Goal: Task Accomplishment & Management: Manage account settings

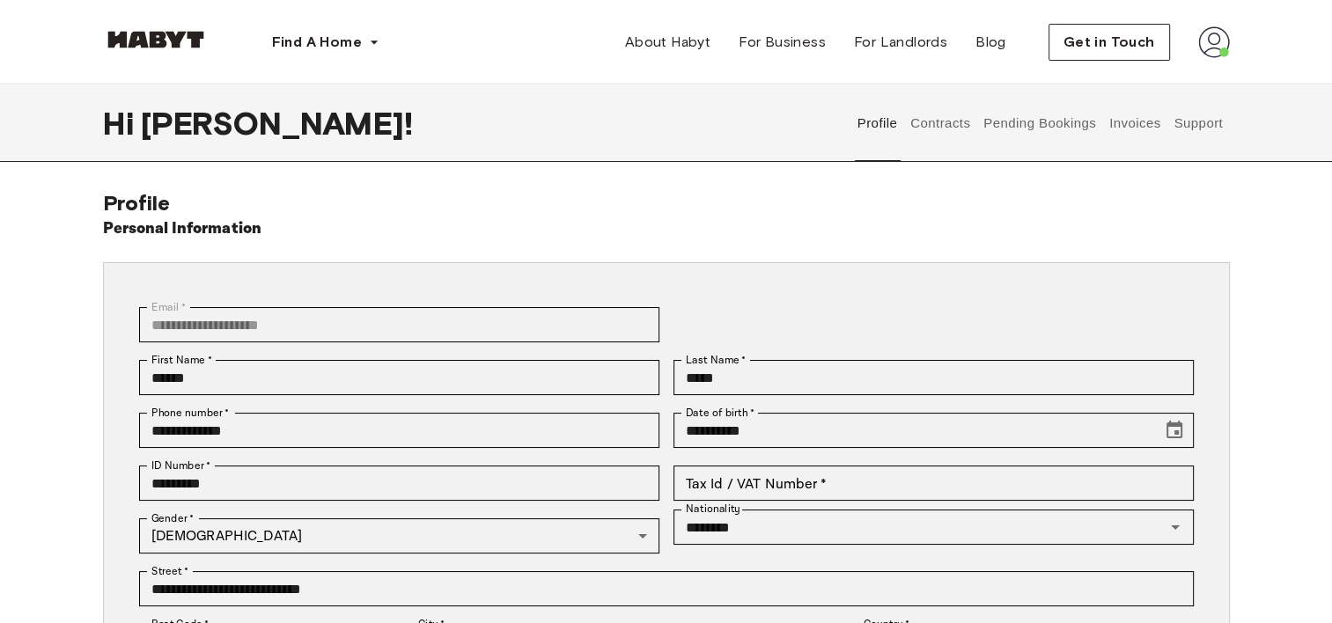
click at [1212, 42] on img at bounding box center [1214, 42] width 32 height 32
click at [1165, 77] on span "Profile" at bounding box center [1160, 82] width 44 height 21
click at [939, 117] on button "Contracts" at bounding box center [940, 122] width 64 height 77
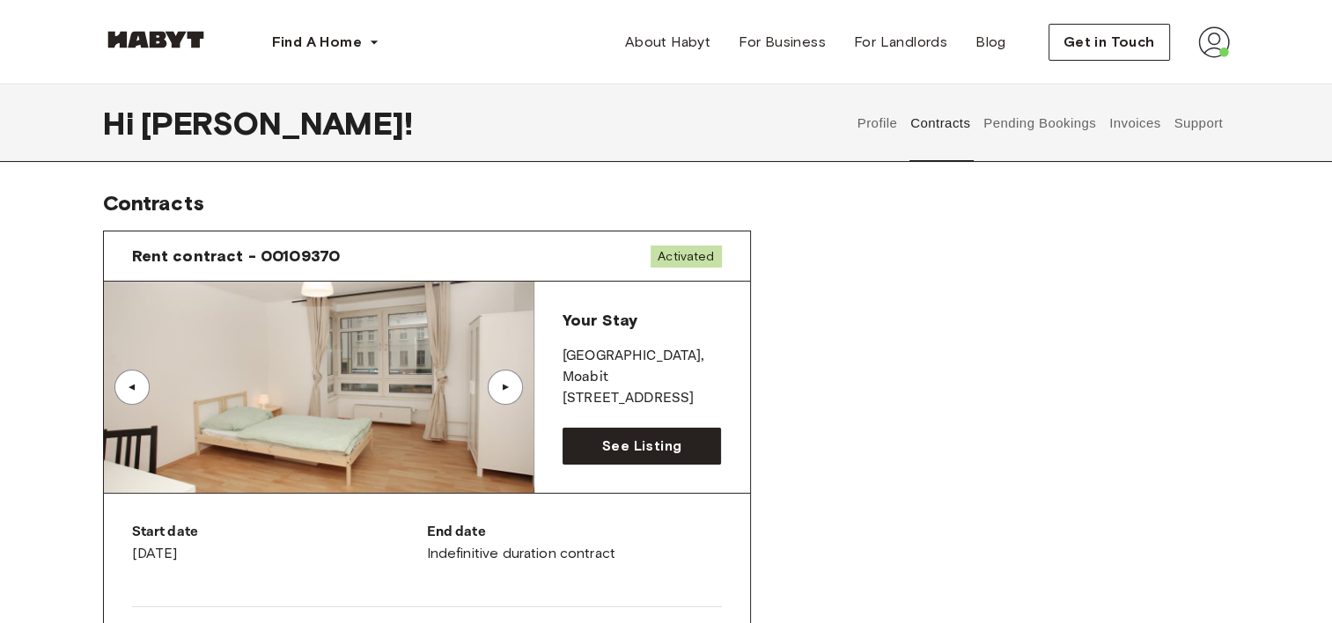
click at [1023, 113] on button "Pending Bookings" at bounding box center [1039, 122] width 117 height 77
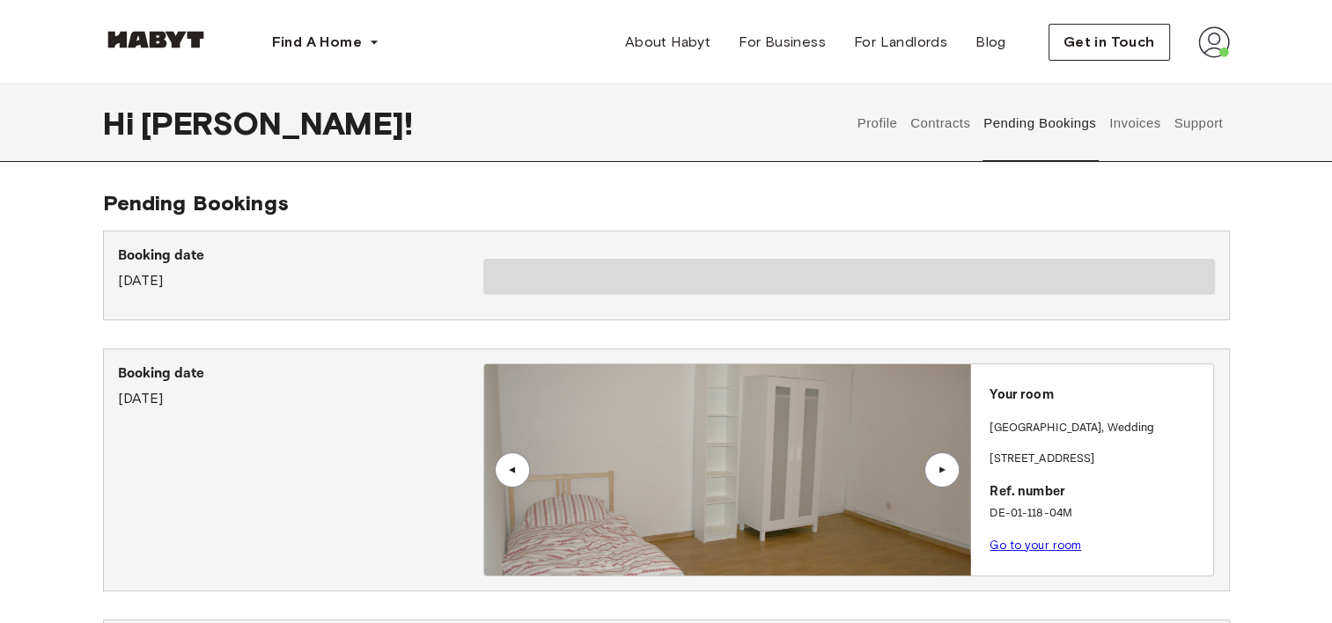
click at [1123, 129] on button "Invoices" at bounding box center [1133, 122] width 55 height 77
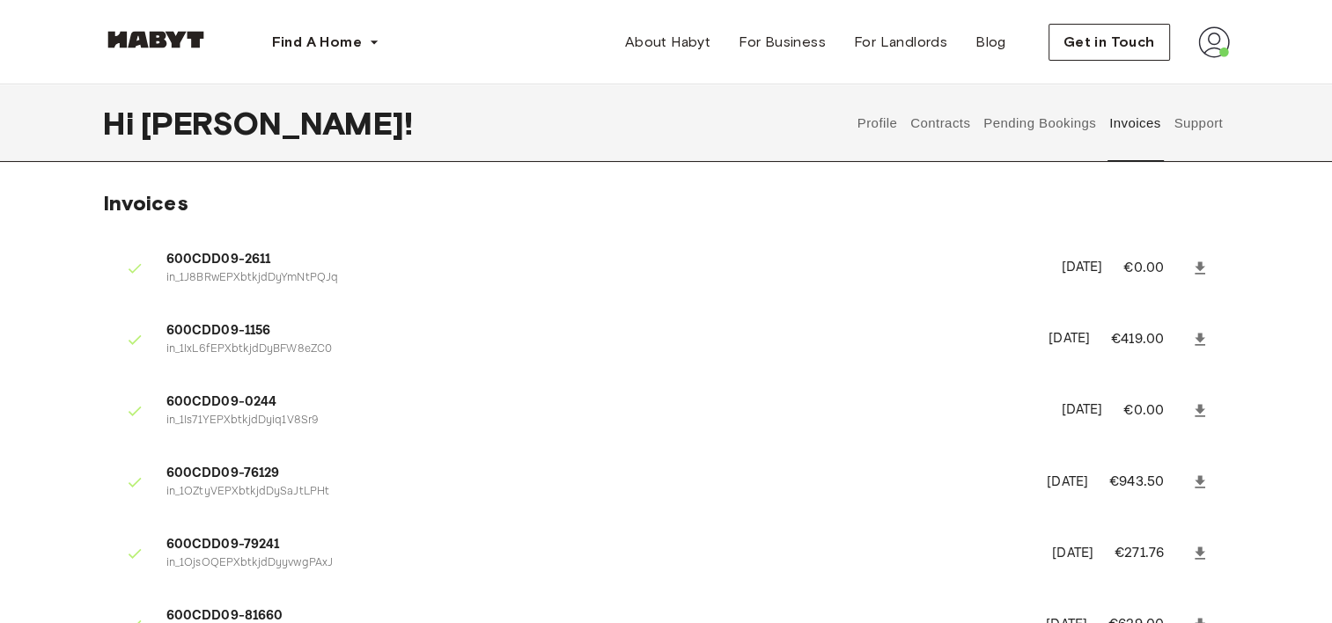
click at [953, 125] on button "Contracts" at bounding box center [940, 122] width 64 height 77
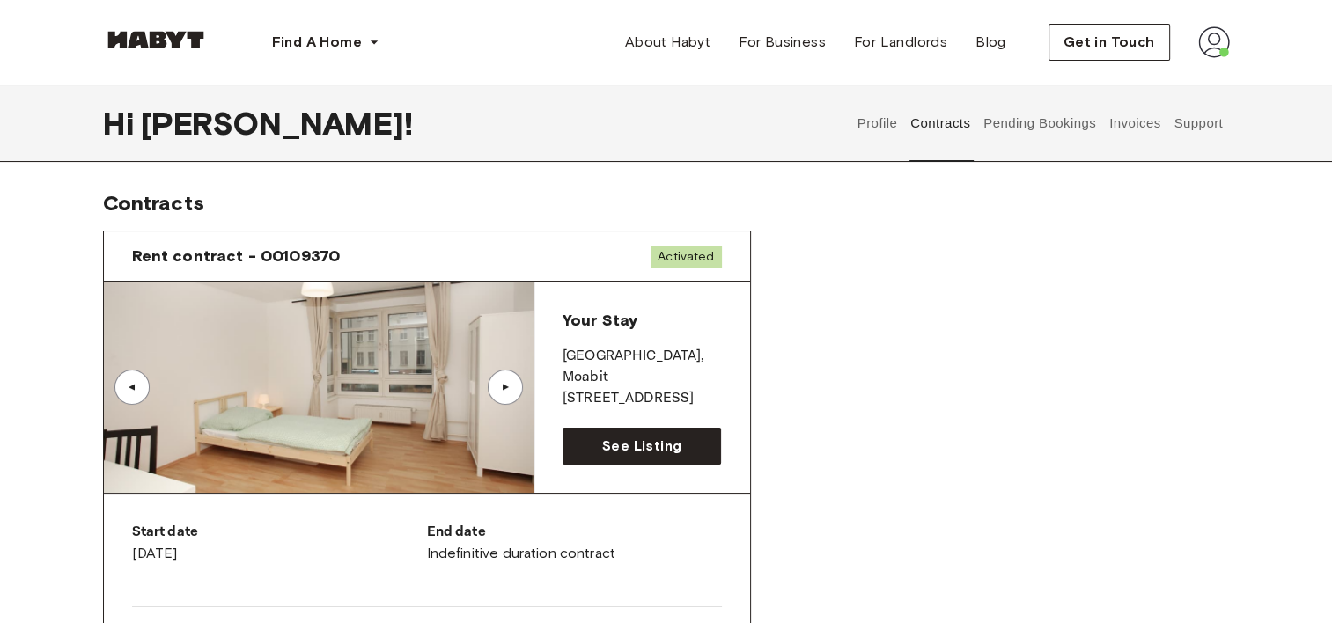
click at [1207, 115] on button "Support" at bounding box center [1198, 122] width 54 height 77
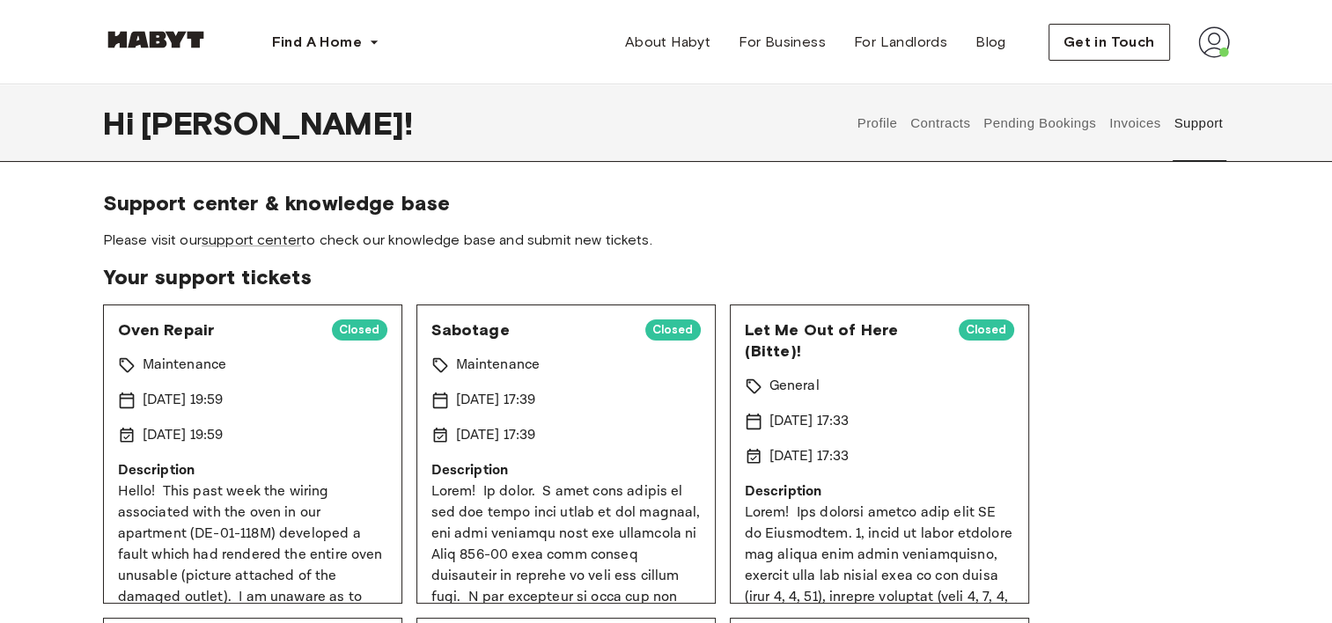
click at [726, 202] on span "Support center & knowledge base" at bounding box center [666, 203] width 1126 height 26
click at [265, 239] on link "support center" at bounding box center [251, 239] width 99 height 17
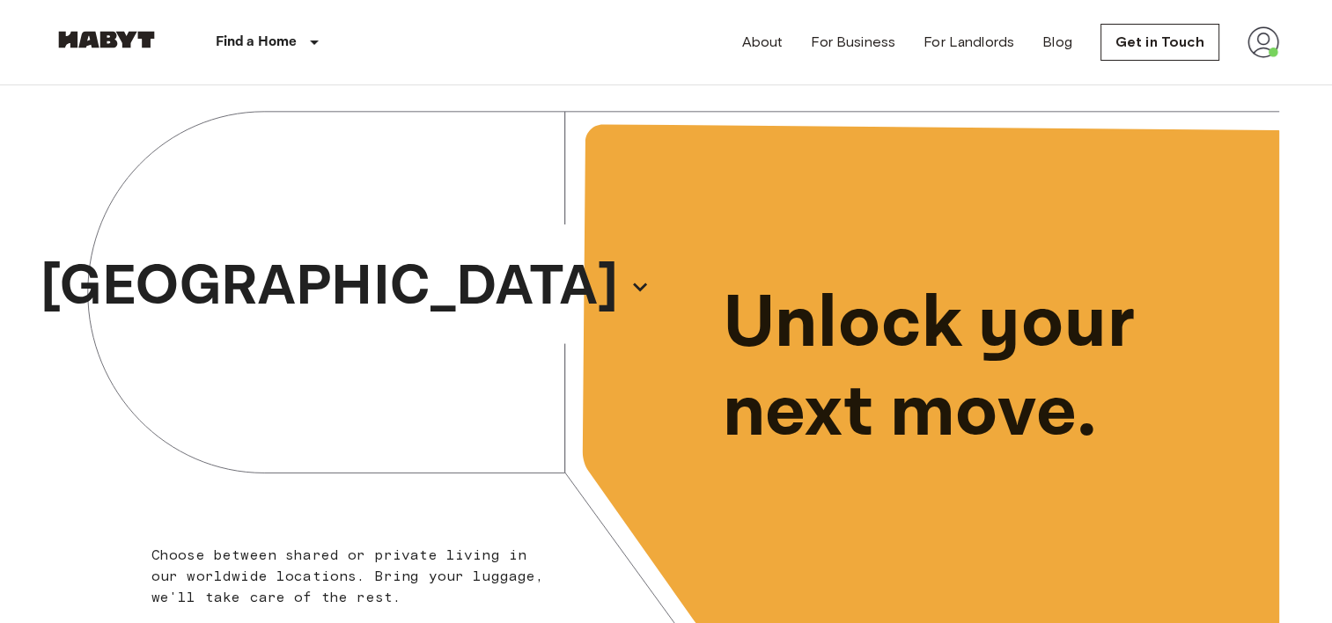
click at [1274, 48] on img at bounding box center [1263, 42] width 32 height 32
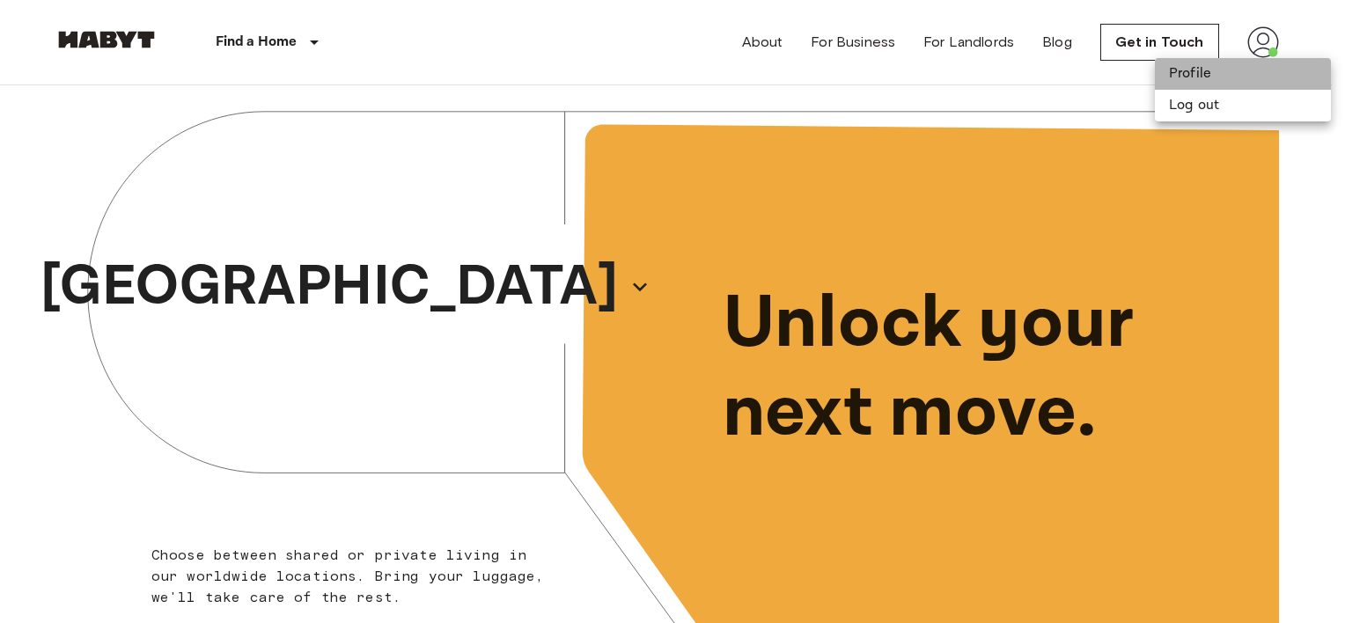
click at [1222, 71] on li "Profile" at bounding box center [1243, 74] width 176 height 32
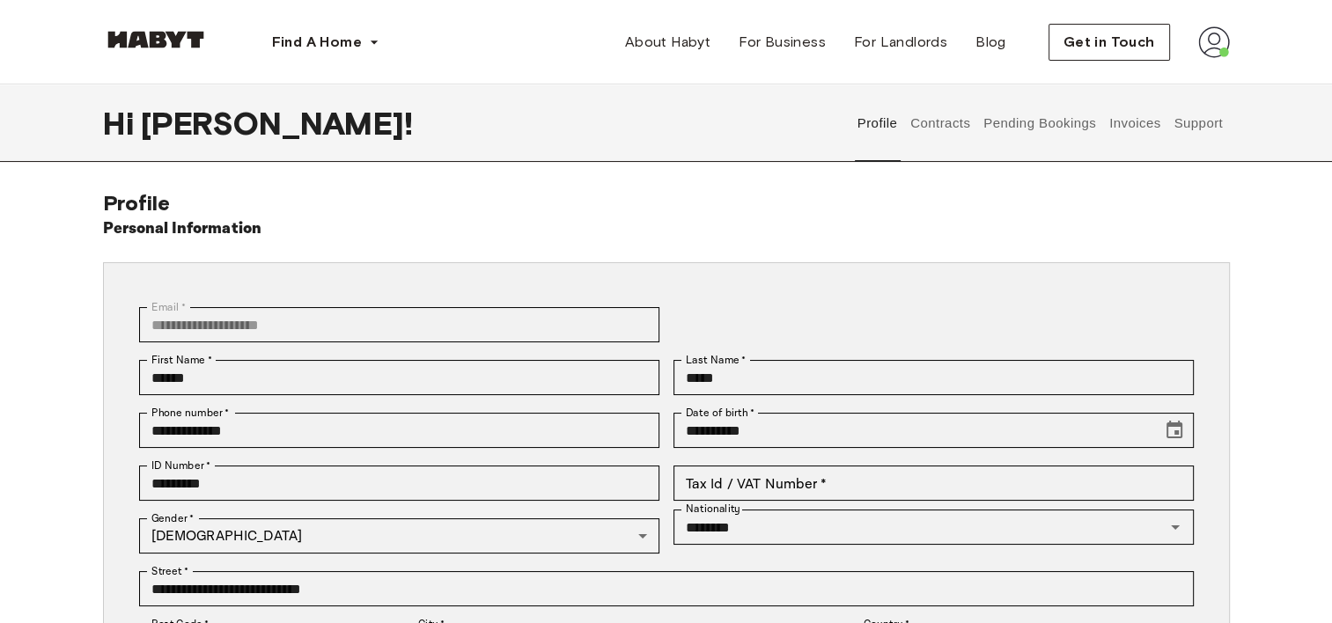
click at [929, 126] on button "Contracts" at bounding box center [940, 122] width 64 height 77
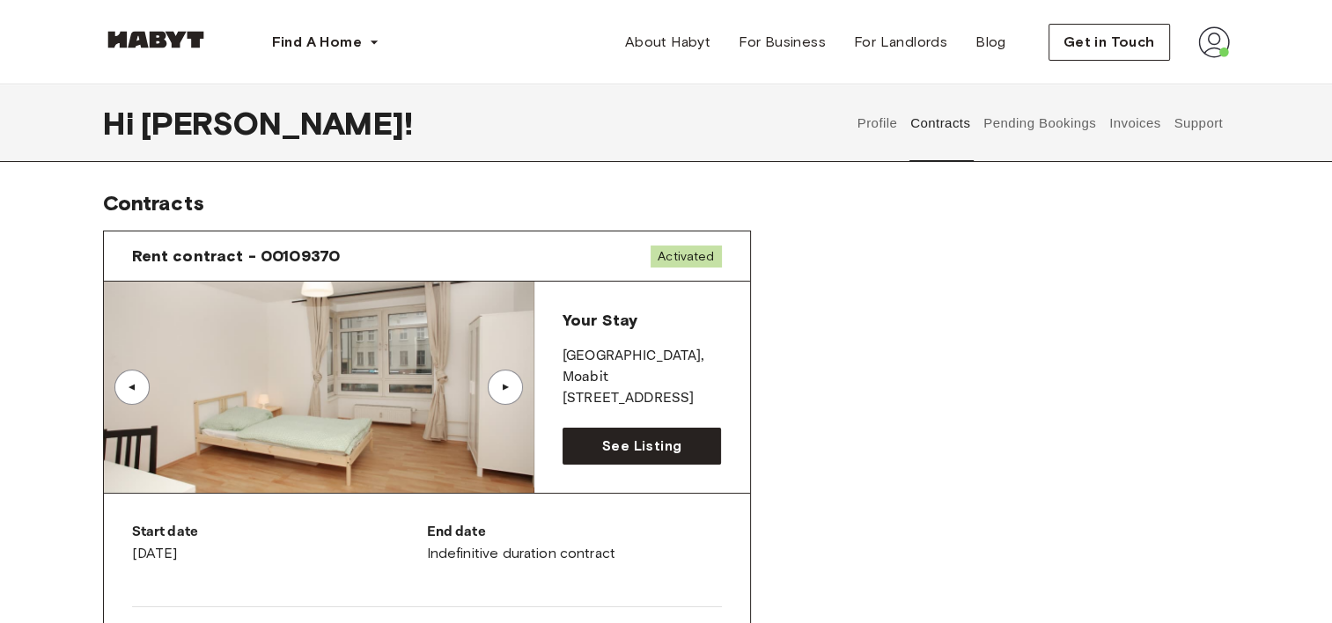
click at [1038, 123] on button "Pending Bookings" at bounding box center [1039, 122] width 117 height 77
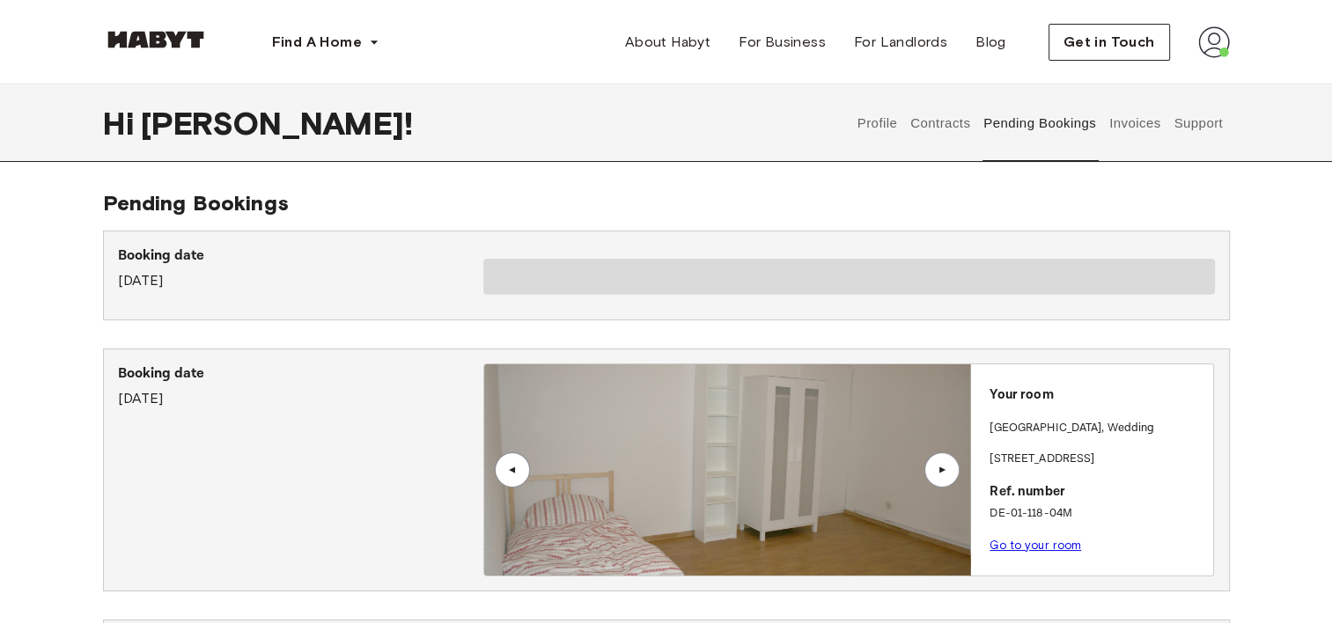
click at [1111, 121] on button "Invoices" at bounding box center [1133, 122] width 55 height 77
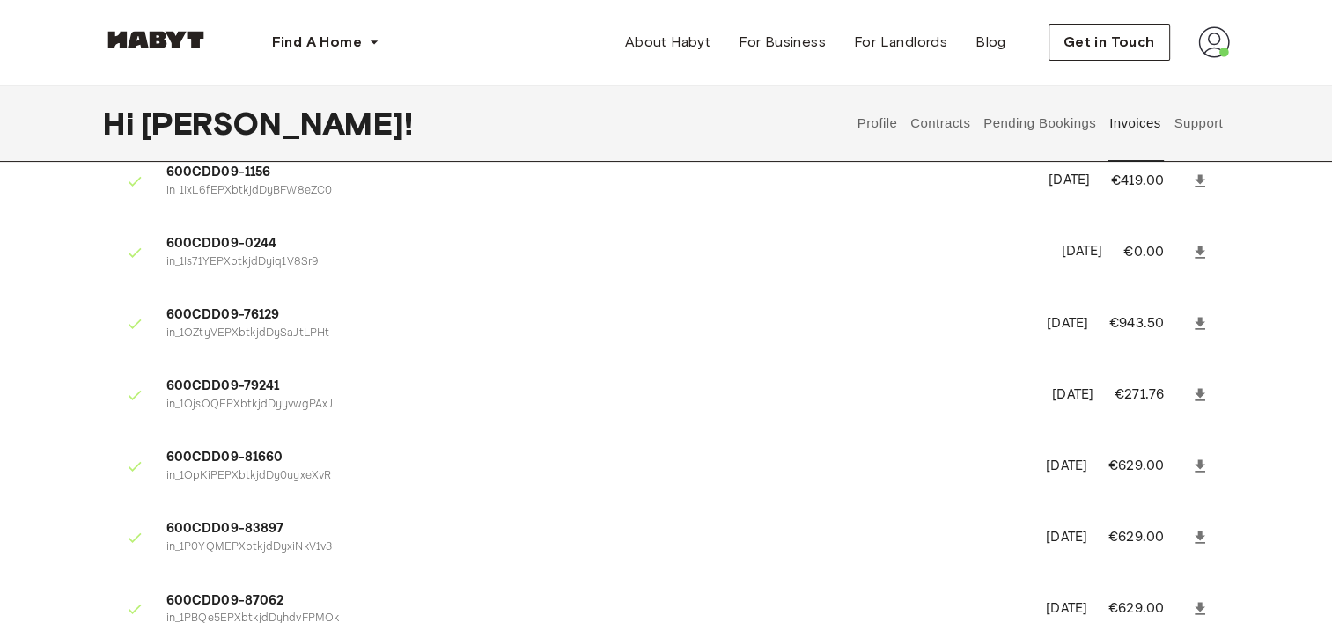
scroll to position [176, 0]
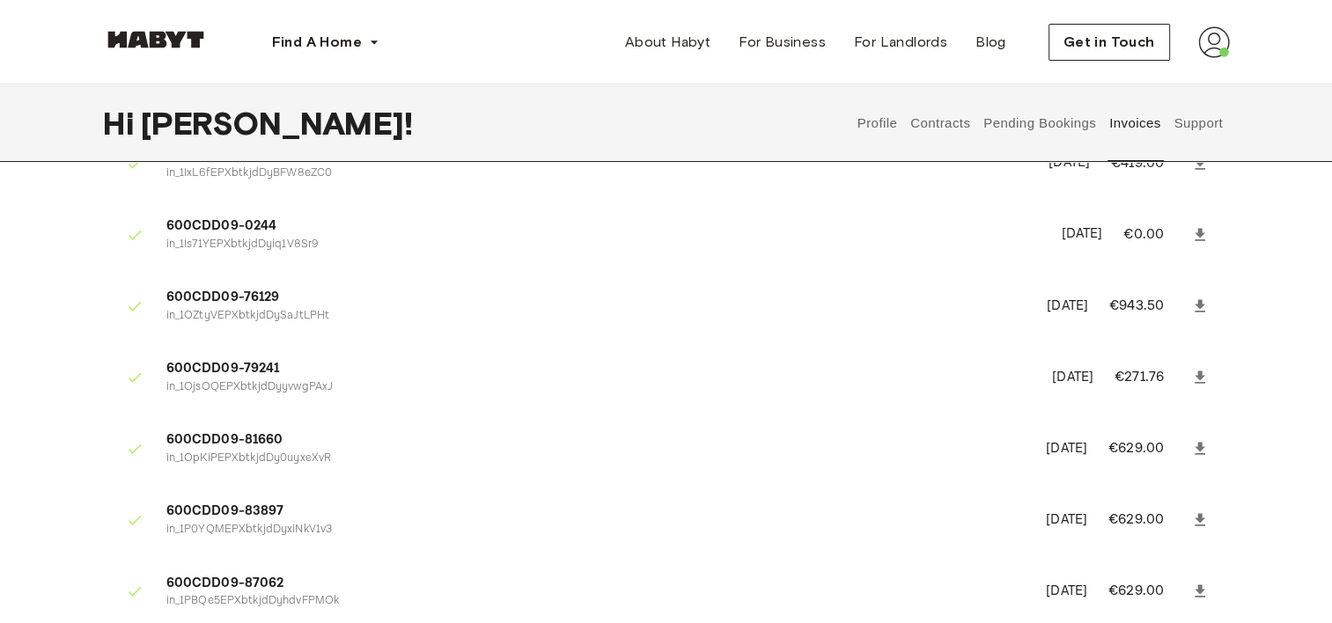
click at [1200, 305] on icon at bounding box center [1199, 305] width 11 height 12
